Goal: Transaction & Acquisition: Purchase product/service

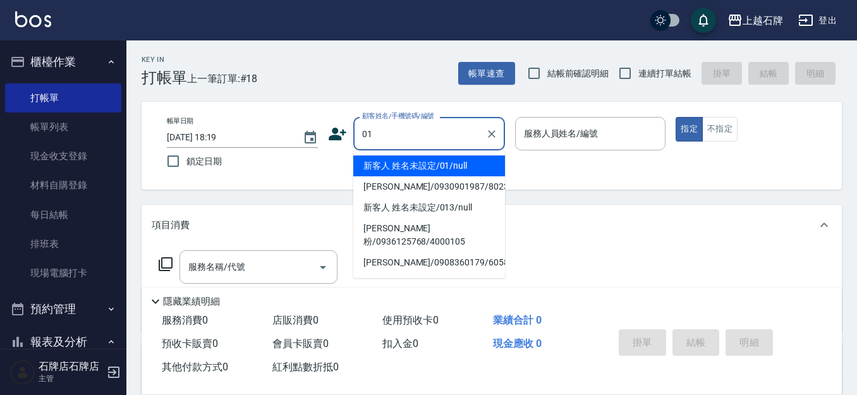
type input "新客人 姓名未設定/01/null"
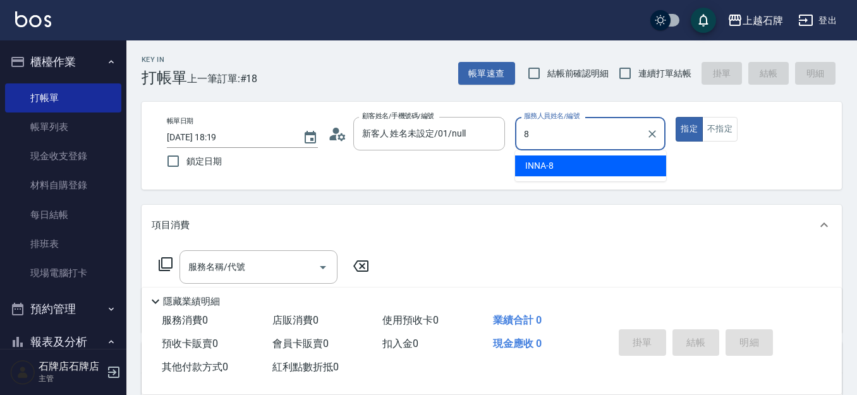
type input "INNA-8"
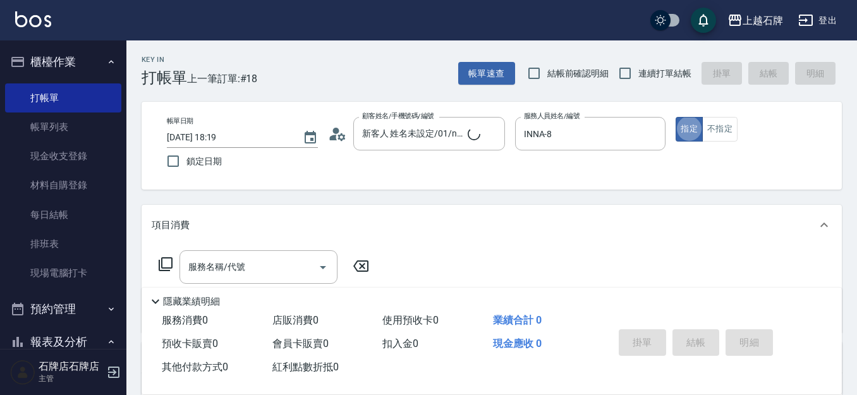
type button "true"
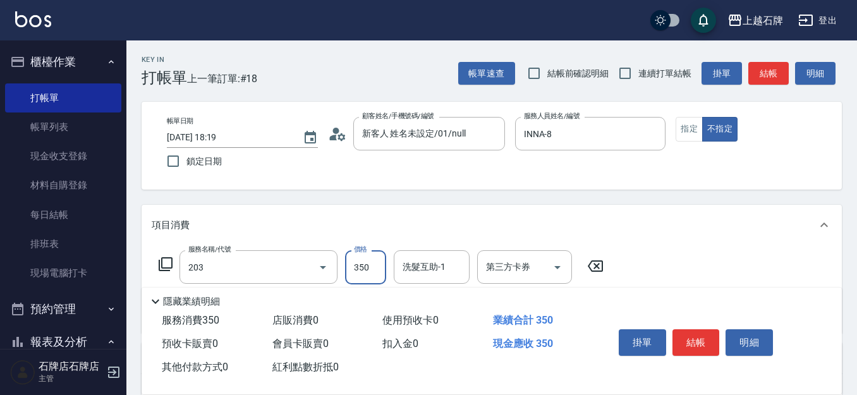
type input "B級洗+剪(203)"
type input "499"
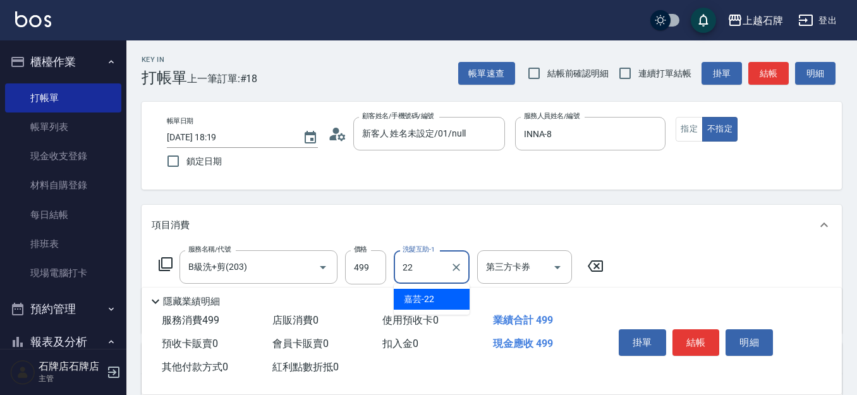
type input "嘉芸-22"
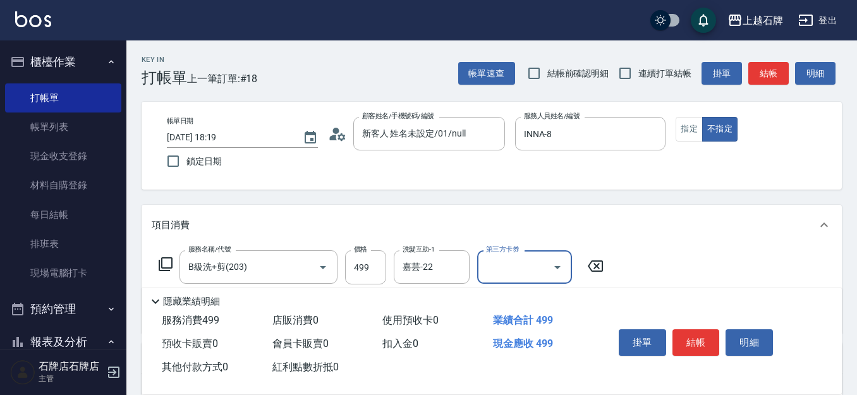
click at [689, 351] on div "掛單 結帳 明細" at bounding box center [696, 344] width 165 height 40
click at [684, 339] on button "結帳" at bounding box center [695, 342] width 47 height 27
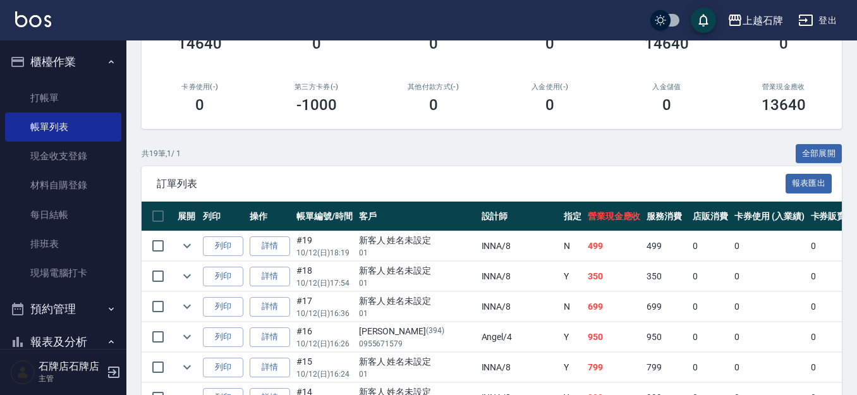
scroll to position [190, 0]
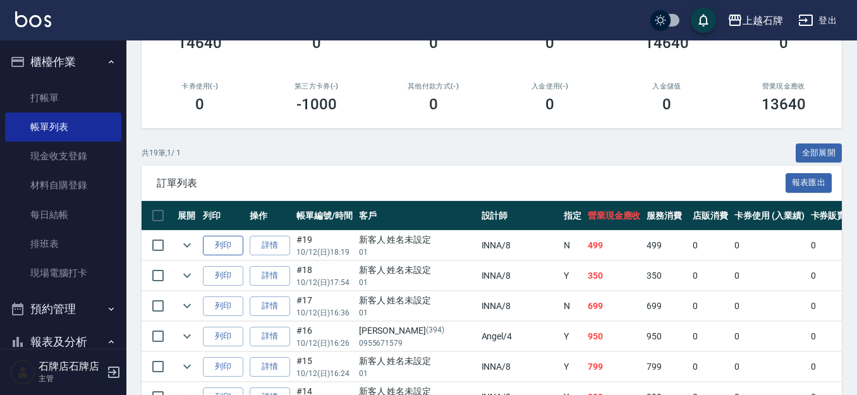
click at [223, 249] on button "列印" at bounding box center [223, 246] width 40 height 20
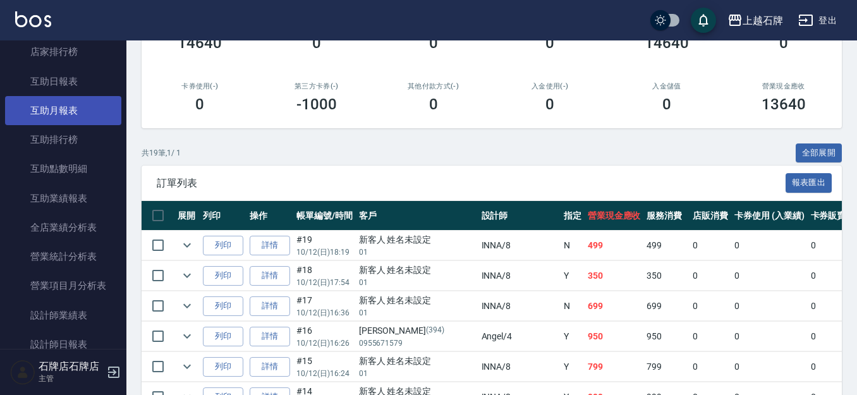
scroll to position [569, 0]
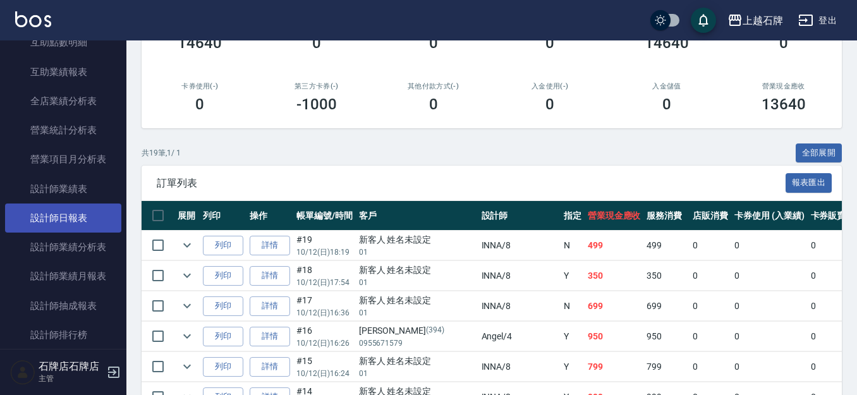
click at [40, 208] on link "設計師日報表" at bounding box center [63, 217] width 116 height 29
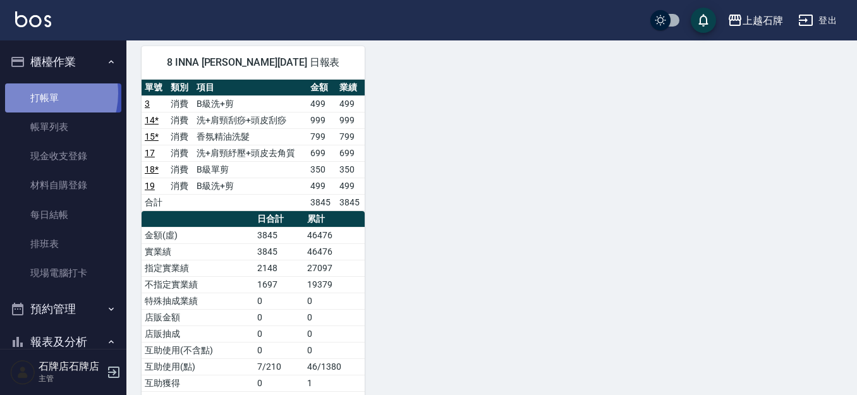
click at [33, 93] on link "打帳單" at bounding box center [63, 97] width 116 height 29
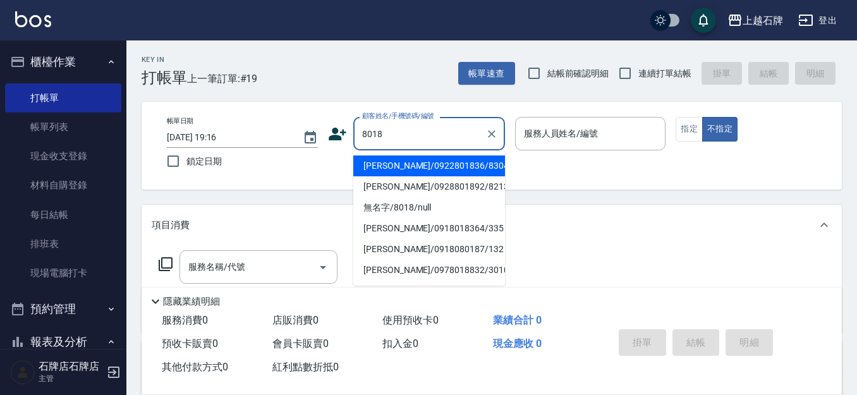
click at [432, 168] on li "[PERSON_NAME]/0922801836/8304" at bounding box center [429, 165] width 152 height 21
type input "[PERSON_NAME]/0922801836/8304"
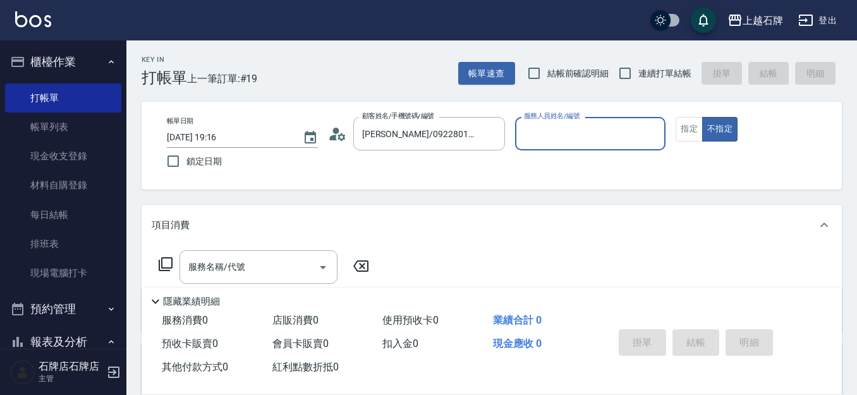
type input "Jk-1"
click at [487, 139] on icon "Clear" at bounding box center [491, 134] width 13 height 13
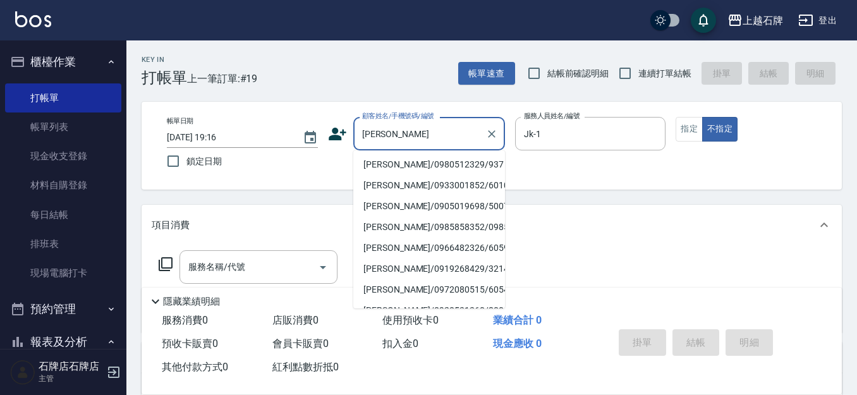
scroll to position [190, 0]
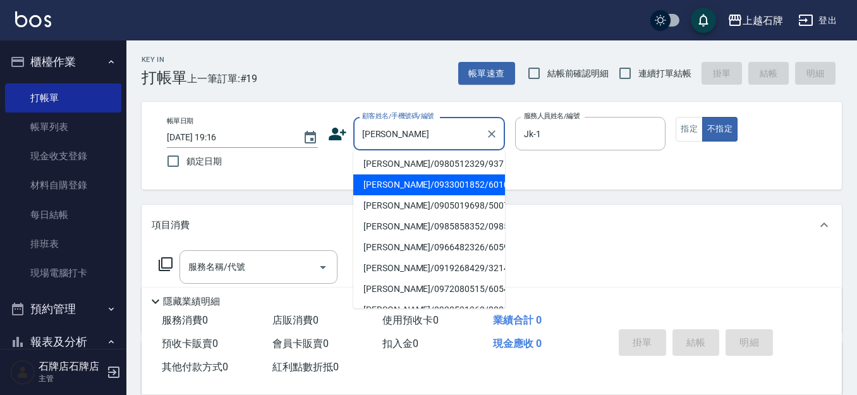
click at [469, 195] on li "[PERSON_NAME]/0933001852/60103" at bounding box center [429, 184] width 152 height 21
type input "[PERSON_NAME]/0933001852/60103"
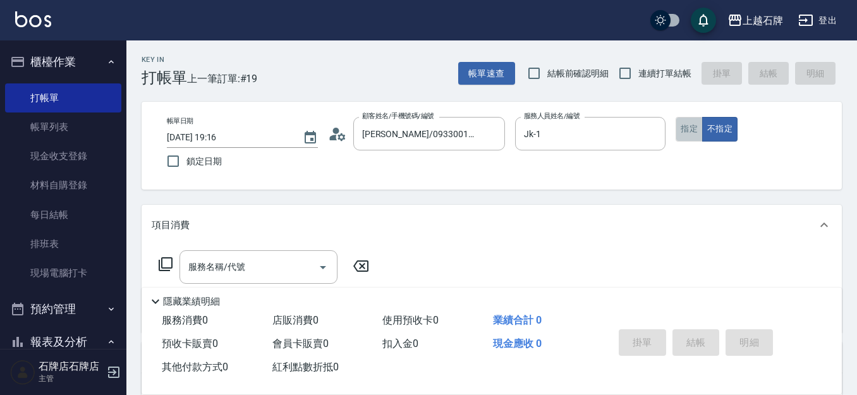
click at [701, 132] on button "指定" at bounding box center [688, 129] width 27 height 25
click at [255, 262] on input "服務名稱/代號" at bounding box center [249, 267] width 128 height 22
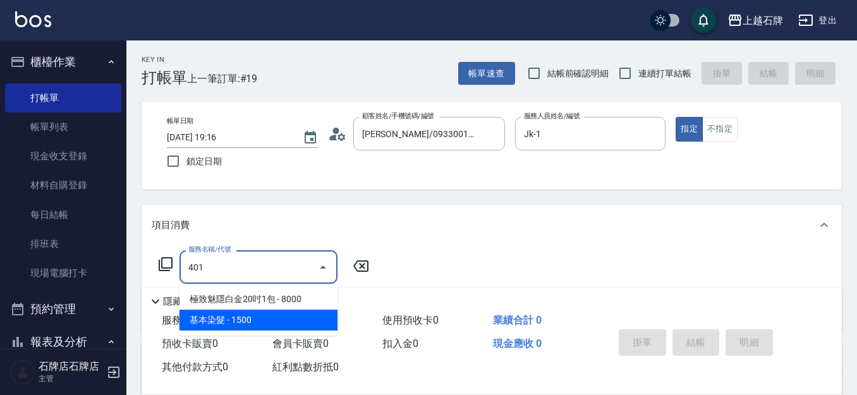
click at [283, 322] on span "基本染髮 - 1500" at bounding box center [258, 320] width 158 height 21
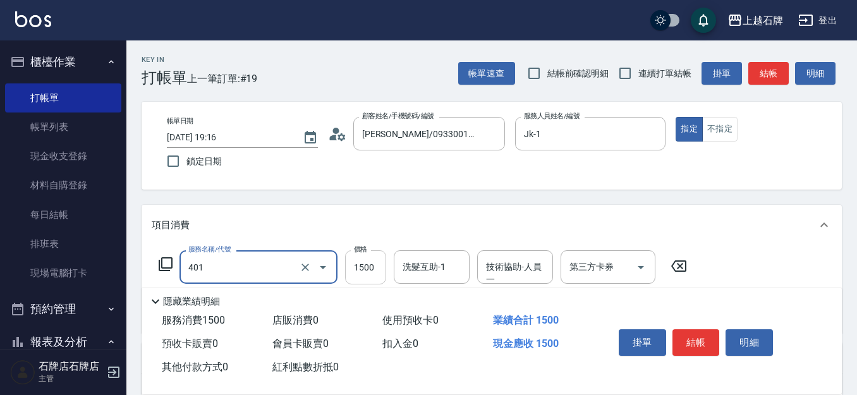
type input "基本染髮(401)"
click at [378, 265] on input "1500" at bounding box center [365, 267] width 41 height 34
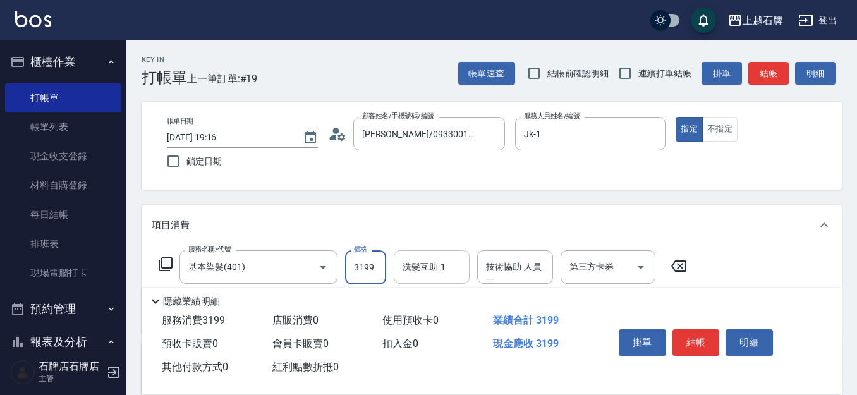
type input "3199"
click at [449, 274] on input "洗髮互助-1" at bounding box center [431, 267] width 64 height 22
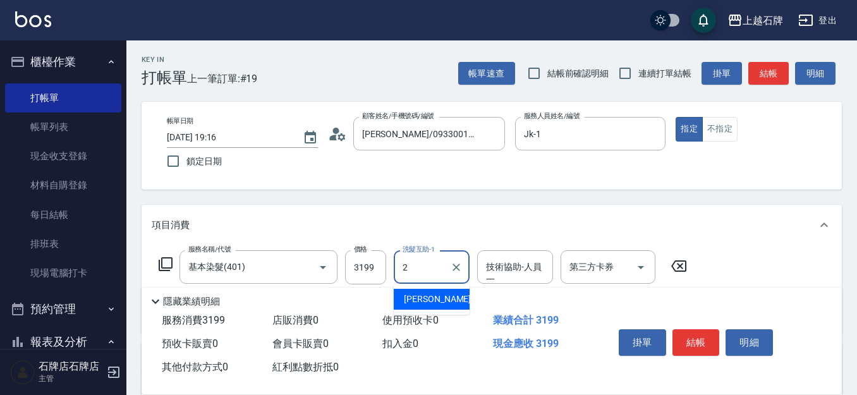
type input "20"
drag, startPoint x: 456, startPoint y: 266, endPoint x: 498, endPoint y: 280, distance: 44.6
click at [457, 266] on icon "Clear" at bounding box center [456, 267] width 8 height 8
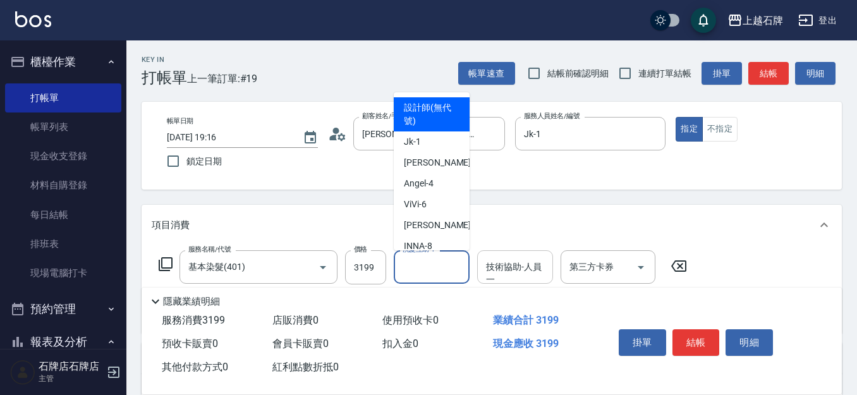
click at [522, 271] on div "技術協助-人員一 技術協助-人員[PERSON_NAME]" at bounding box center [515, 266] width 76 height 33
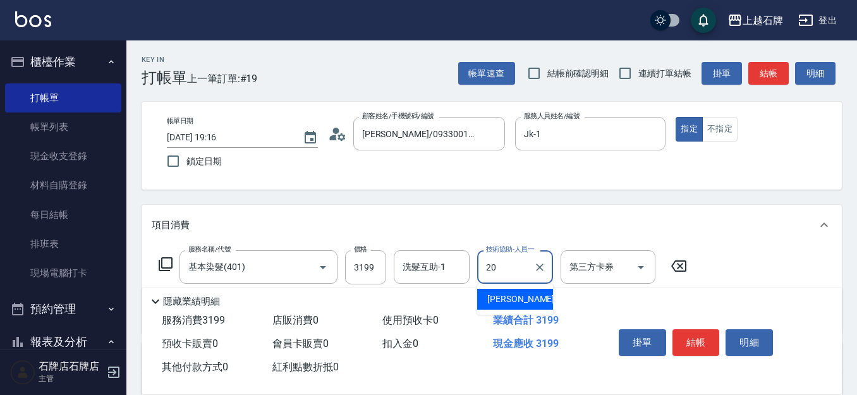
click at [524, 296] on div "[PERSON_NAME] -20" at bounding box center [515, 299] width 76 height 21
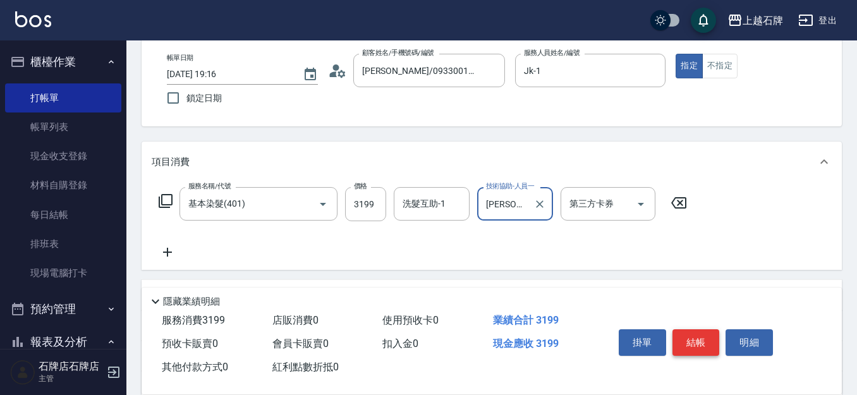
type input "[PERSON_NAME]-20"
click at [691, 346] on button "結帳" at bounding box center [695, 342] width 47 height 27
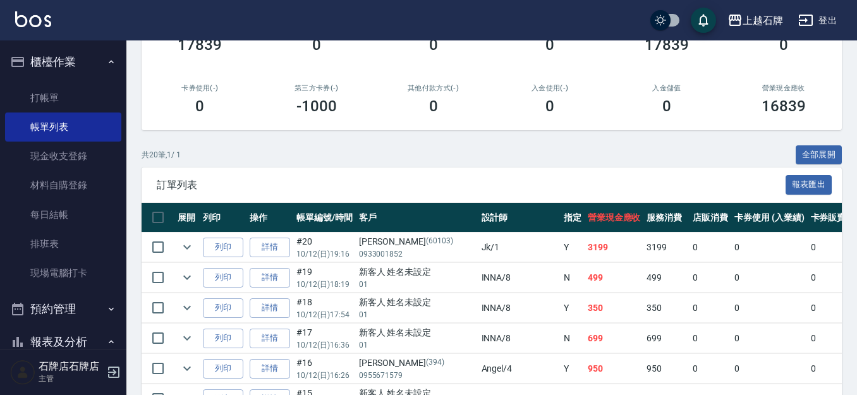
scroll to position [190, 0]
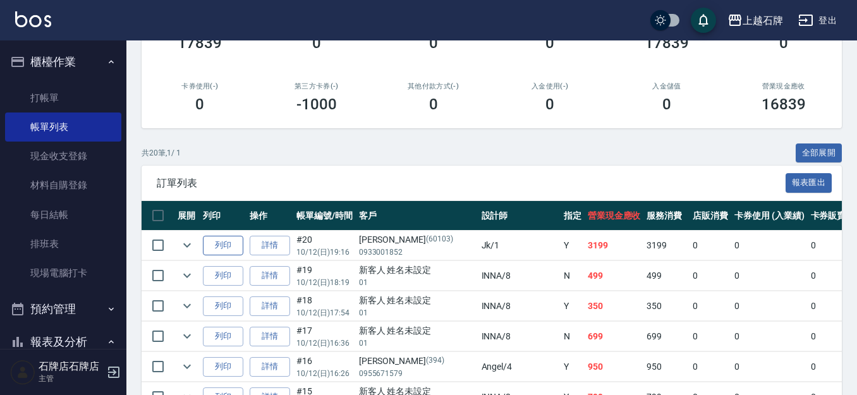
click at [227, 252] on button "列印" at bounding box center [223, 246] width 40 height 20
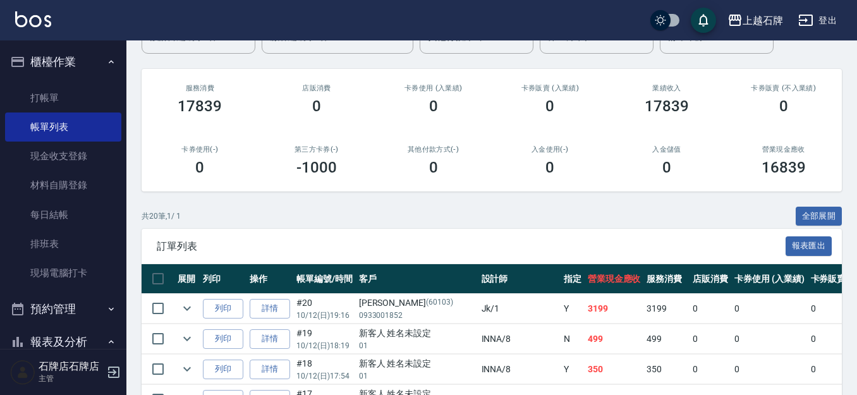
scroll to position [63, 0]
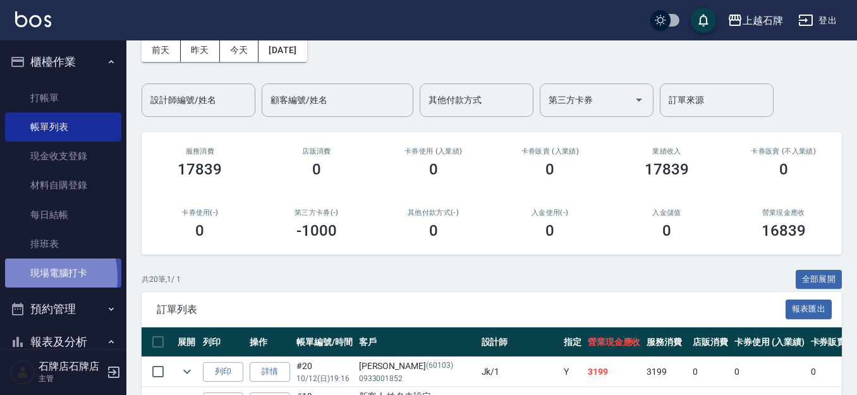
click at [32, 277] on link "現場電腦打卡" at bounding box center [63, 272] width 116 height 29
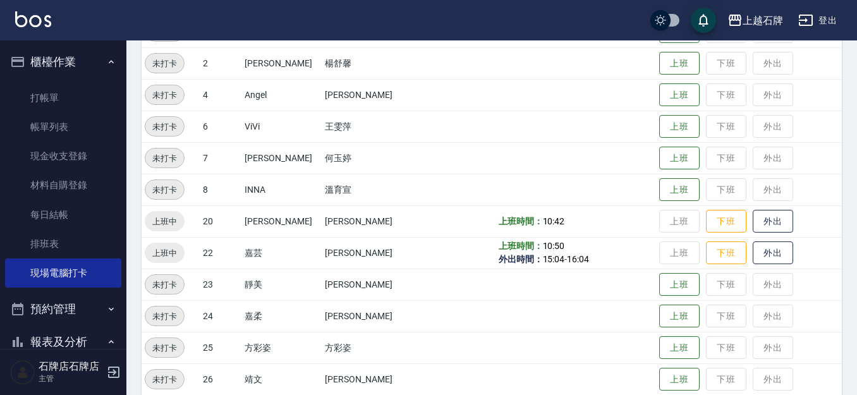
scroll to position [190, 0]
click at [706, 216] on button "下班" at bounding box center [726, 220] width 40 height 22
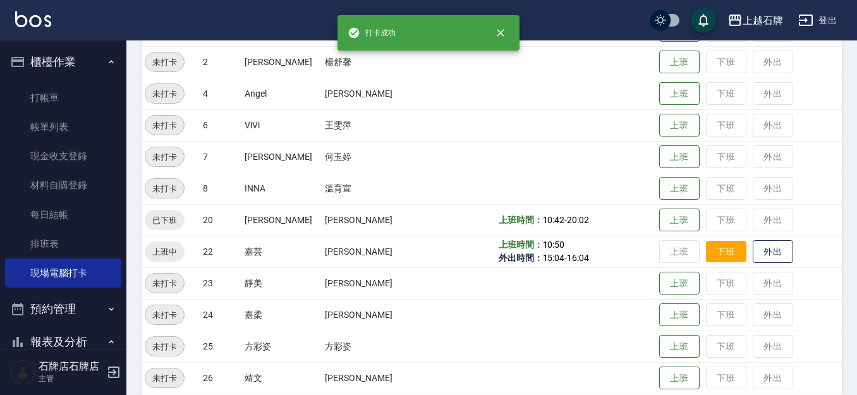
click at [723, 248] on button "下班" at bounding box center [726, 252] width 40 height 22
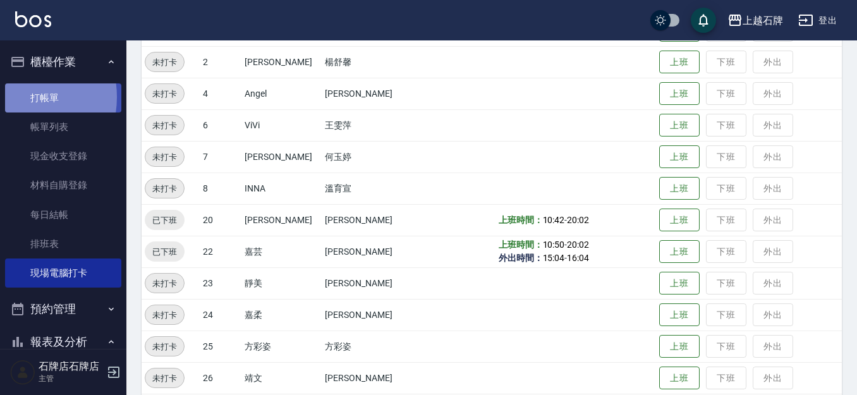
click at [11, 95] on link "打帳單" at bounding box center [63, 97] width 116 height 29
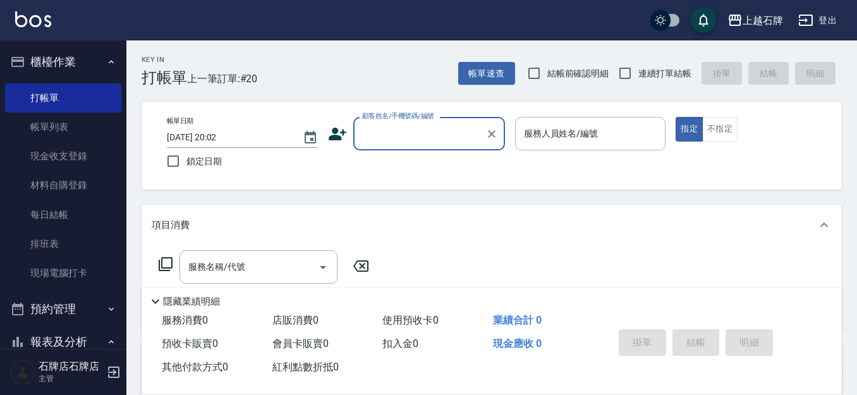
click at [396, 135] on input "顧客姓名/手機號碼/編號" at bounding box center [419, 134] width 121 height 22
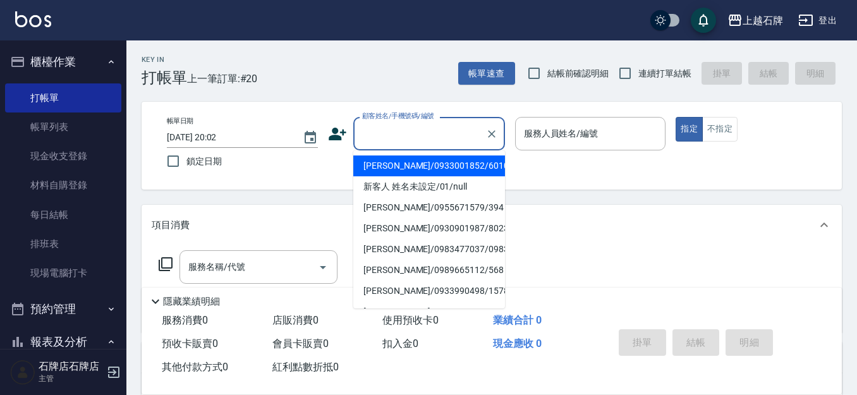
drag, startPoint x: 496, startPoint y: 187, endPoint x: 517, endPoint y: 175, distance: 24.6
click at [495, 186] on li "新客人 姓名未設定/01/null" at bounding box center [429, 186] width 152 height 21
type input "1"
type input "新客人 姓名未設定/01/null"
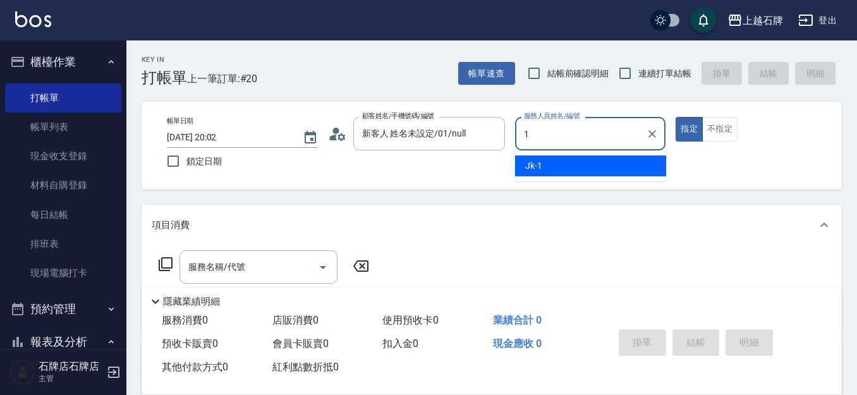
click at [555, 166] on div "Jk -1" at bounding box center [590, 165] width 151 height 21
click at [281, 255] on div "服務名稱/代號" at bounding box center [258, 266] width 158 height 33
type input "Jk-1"
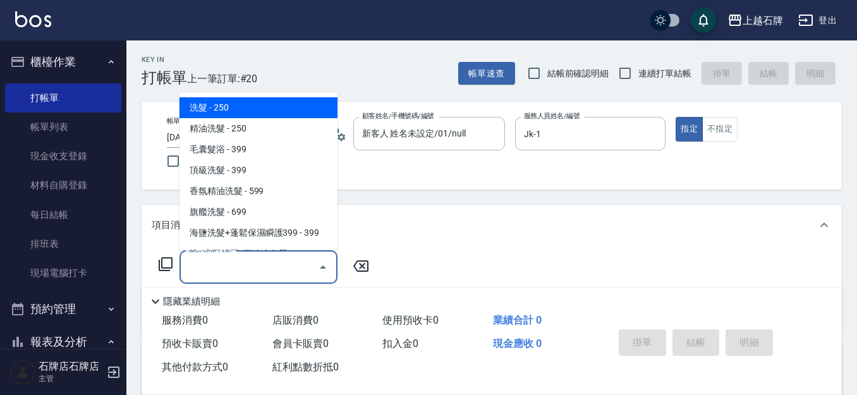
click at [314, 104] on span "洗髮 - 250" at bounding box center [258, 107] width 158 height 21
type input "洗髮(101)"
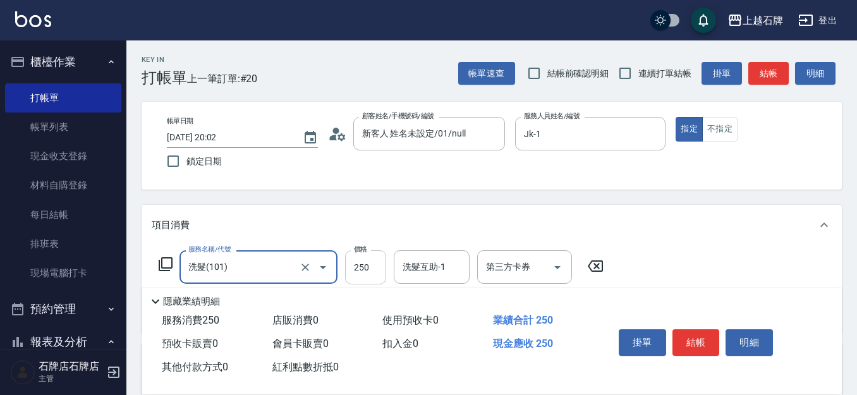
click at [383, 255] on input "250" at bounding box center [365, 267] width 41 height 34
type input "300"
click at [427, 275] on input "洗髮互助-1" at bounding box center [431, 267] width 64 height 22
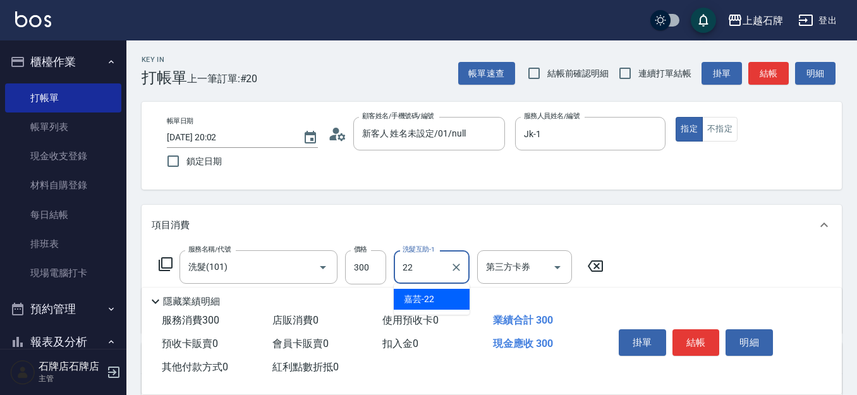
click at [439, 303] on div "嘉芸 -22" at bounding box center [432, 299] width 76 height 21
type input "嘉芸-22"
click at [668, 331] on div "掛單 結帳 明細" at bounding box center [696, 344] width 165 height 40
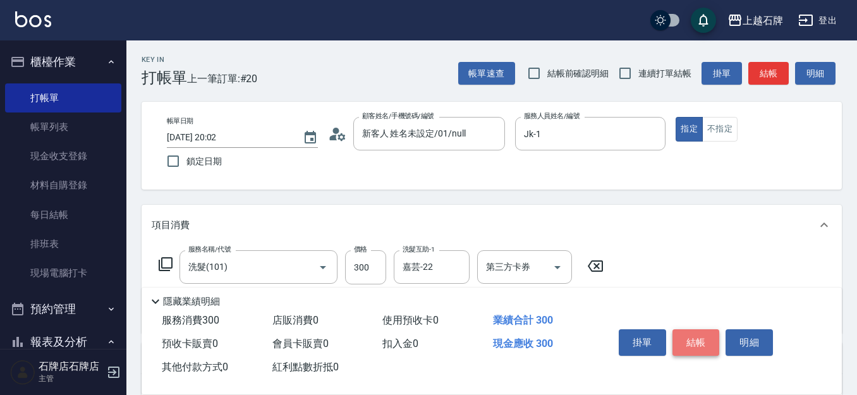
click at [672, 331] on button "結帳" at bounding box center [695, 342] width 47 height 27
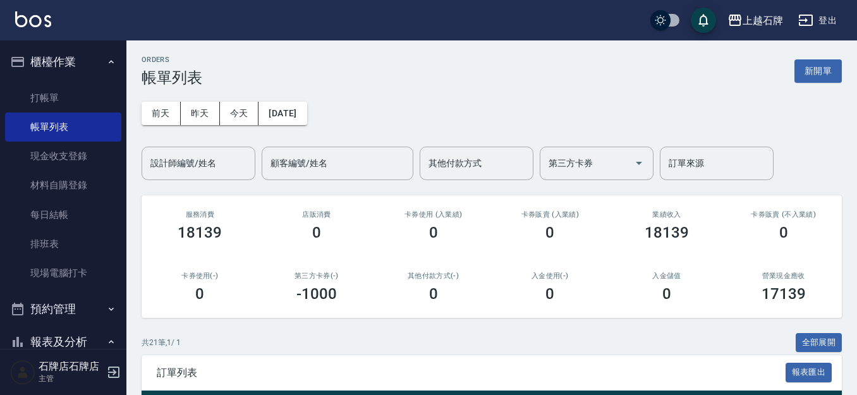
scroll to position [190, 0]
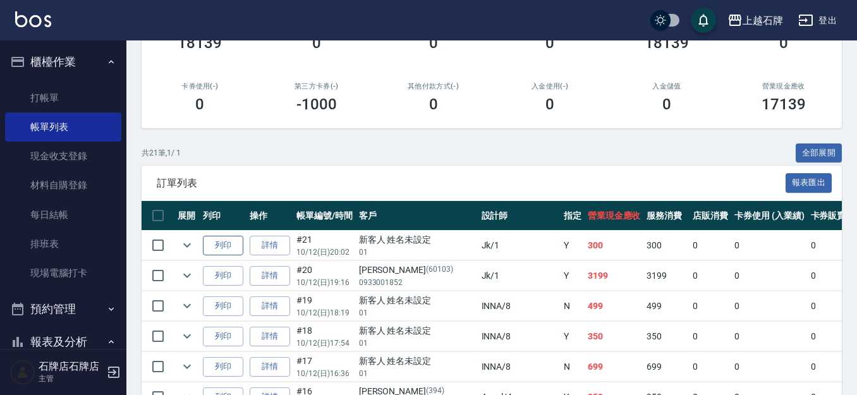
click at [205, 238] on button "列印" at bounding box center [223, 246] width 40 height 20
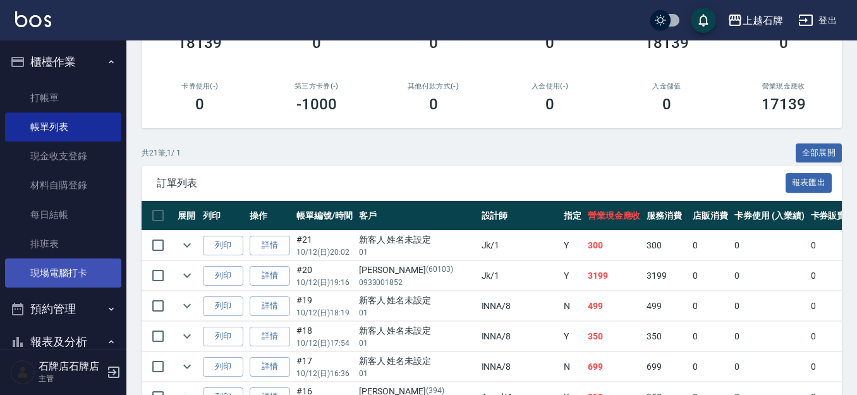
click at [66, 283] on link "現場電腦打卡" at bounding box center [63, 272] width 116 height 29
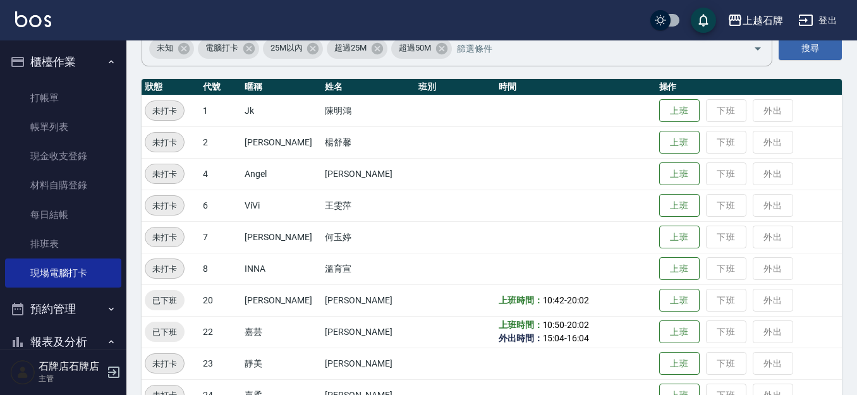
scroll to position [126, 0]
